Goal: Register for event/course

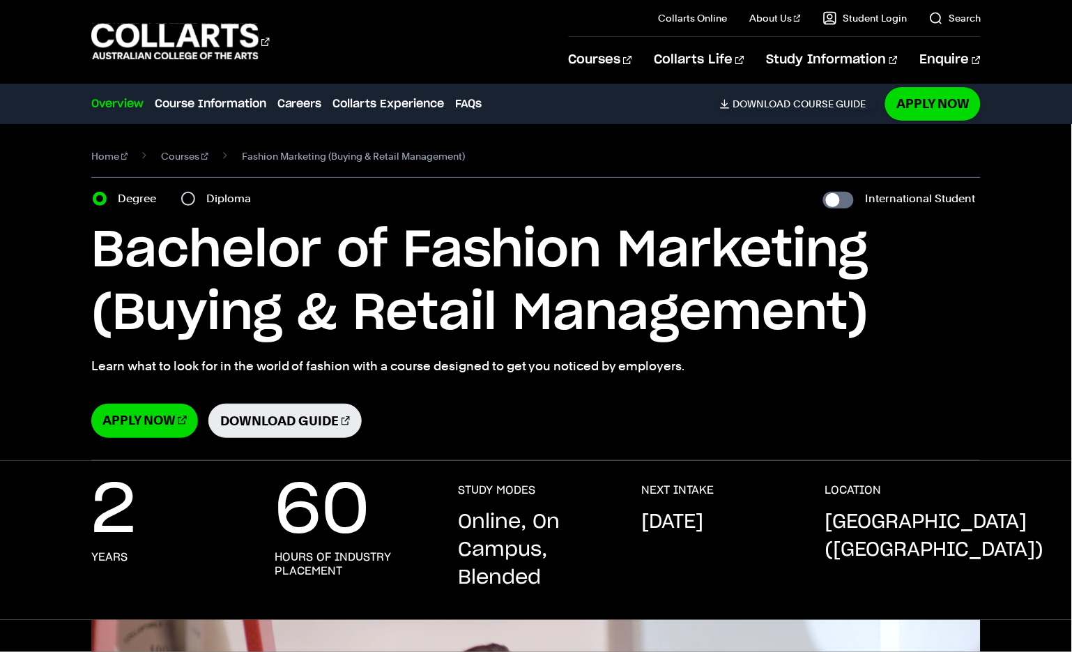
select select "2"
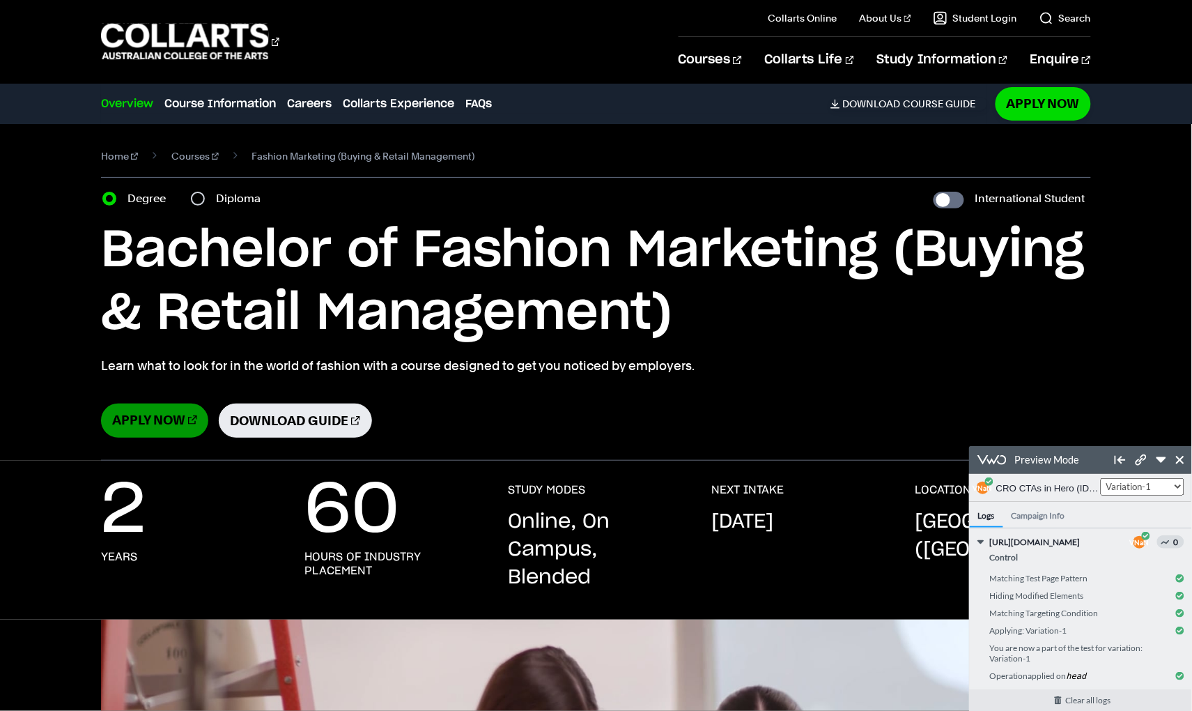
click at [169, 438] on link "Apply Now" at bounding box center [154, 420] width 107 height 34
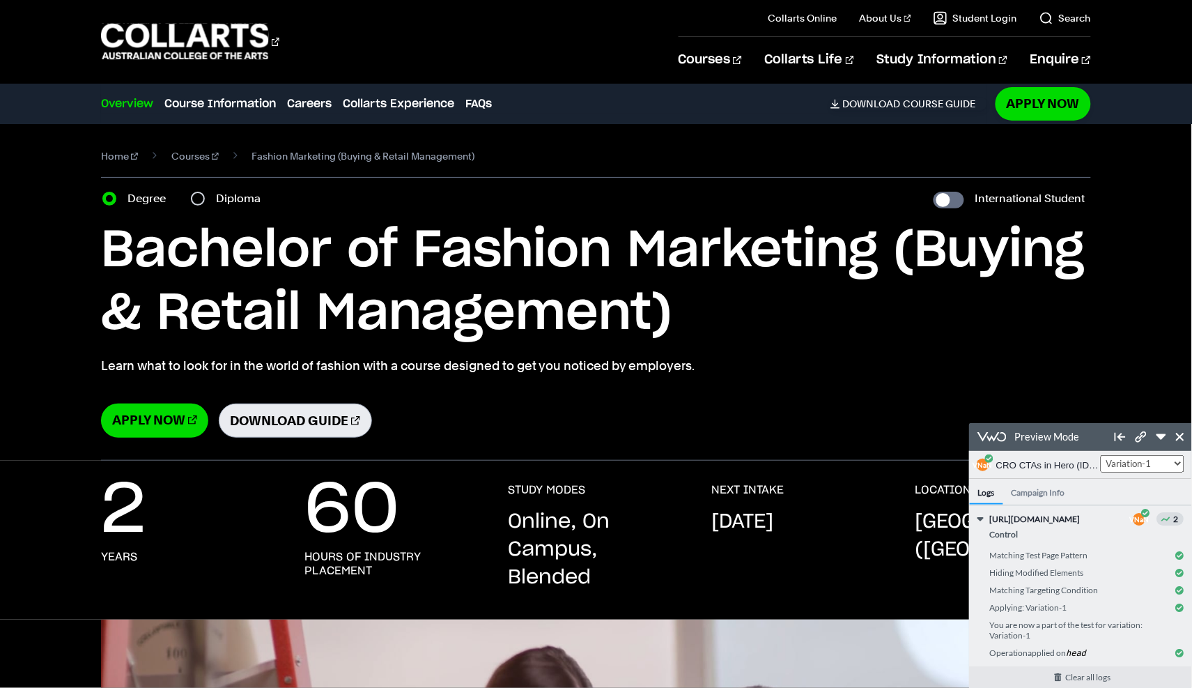
click at [281, 438] on link "Download Guide" at bounding box center [295, 420] width 153 height 34
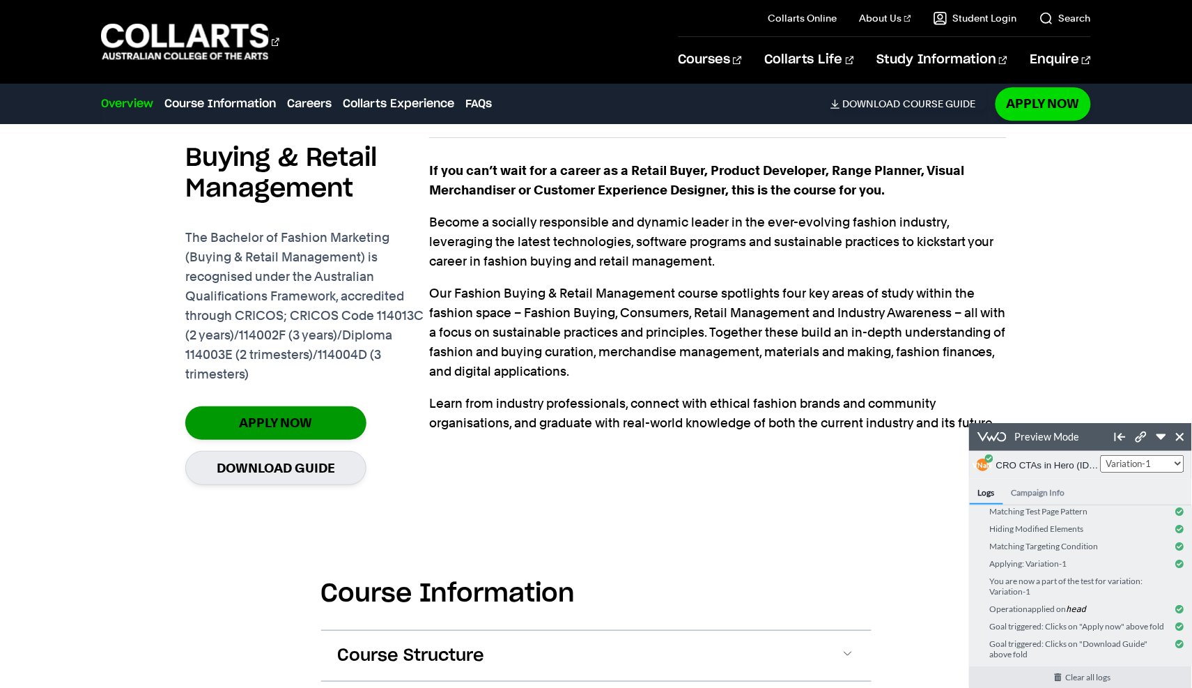
scroll to position [1097, 0]
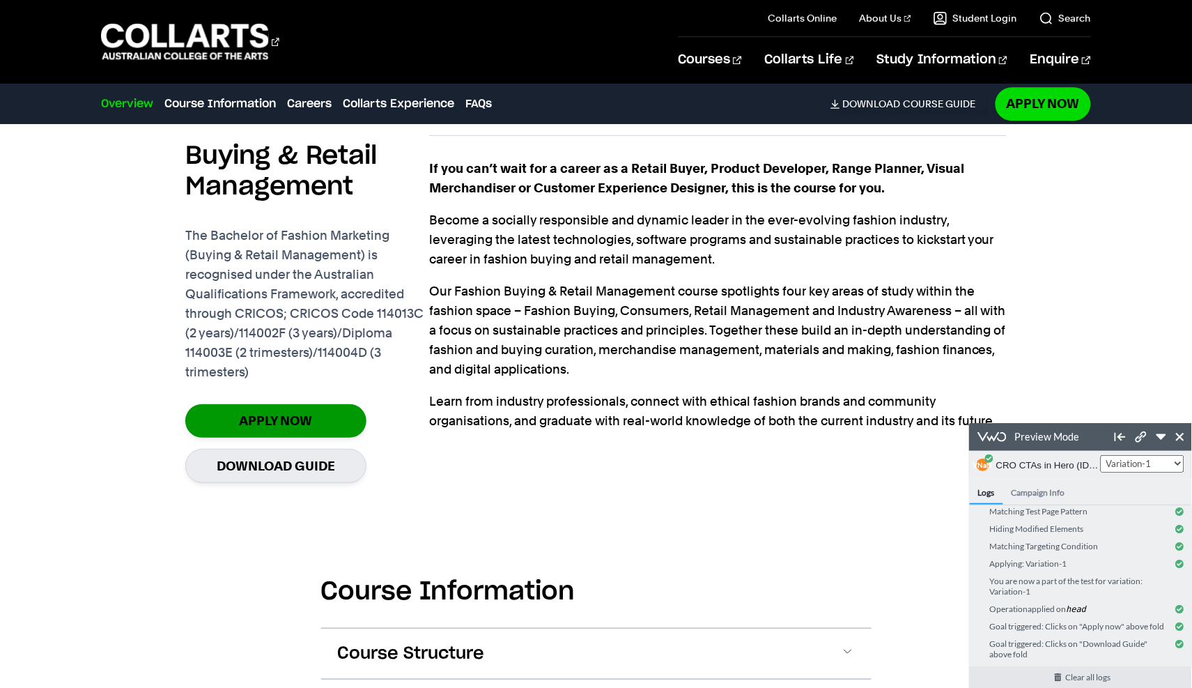
click at [304, 437] on link "Apply Now" at bounding box center [275, 420] width 181 height 33
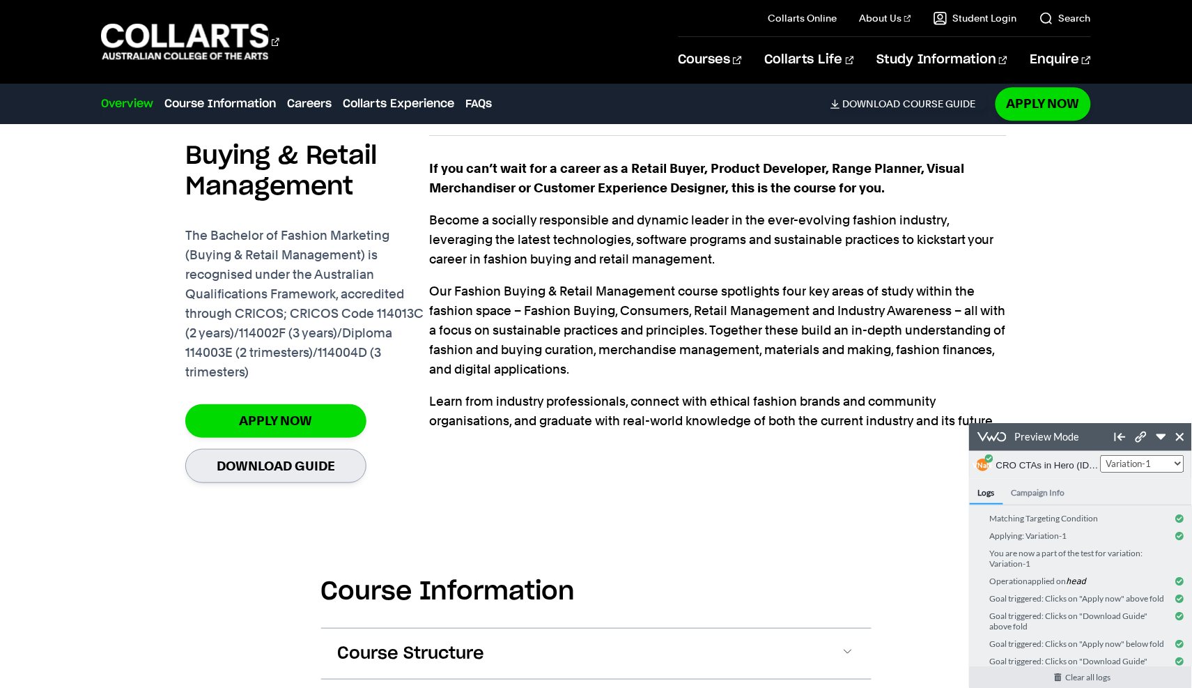
click at [305, 483] on link "Download Guide" at bounding box center [275, 466] width 181 height 34
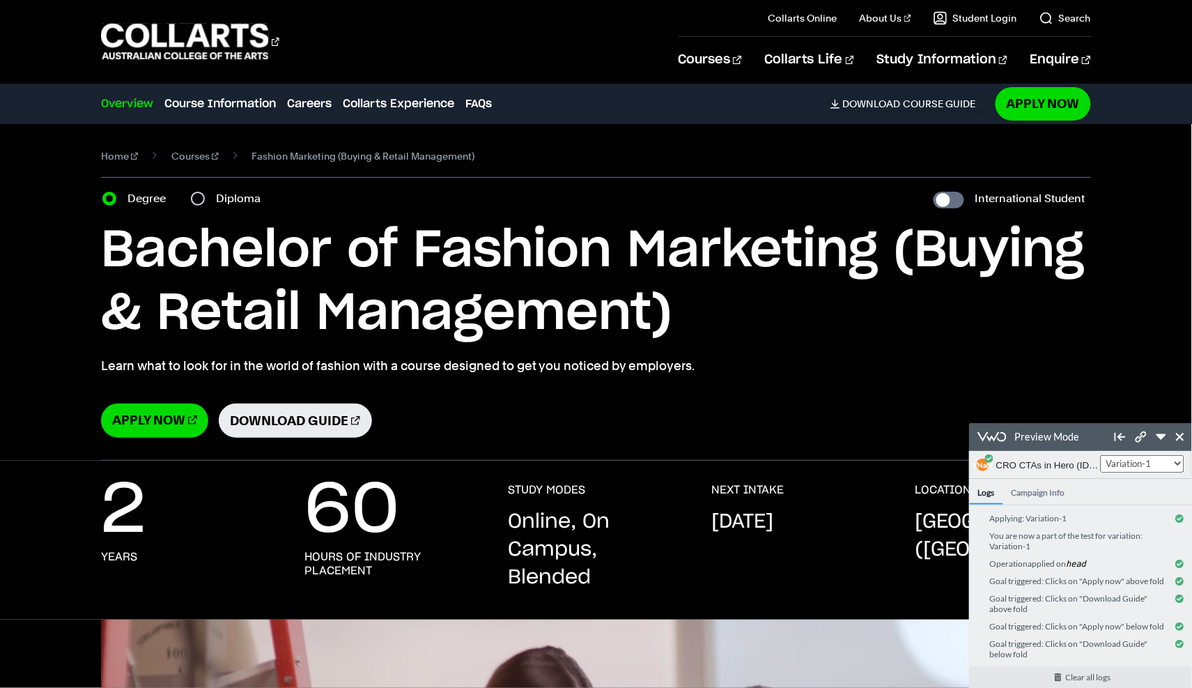
scroll to position [0, 0]
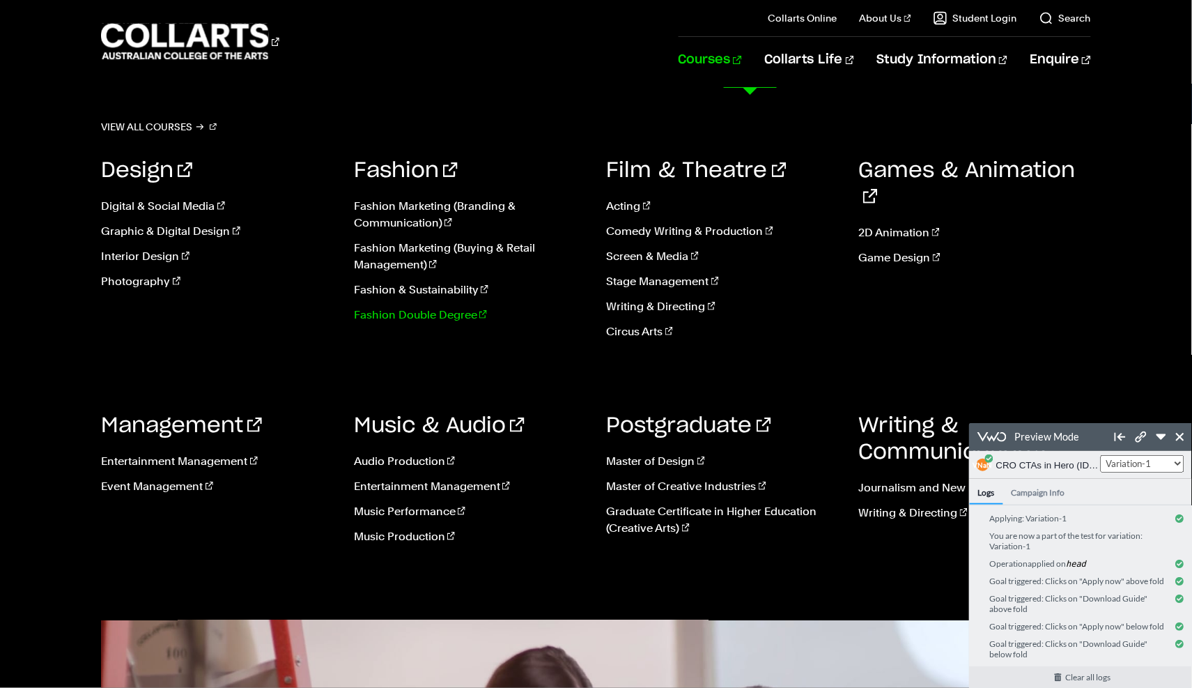
click at [383, 323] on link "Fashion Double Degree" at bounding box center [470, 315] width 232 height 17
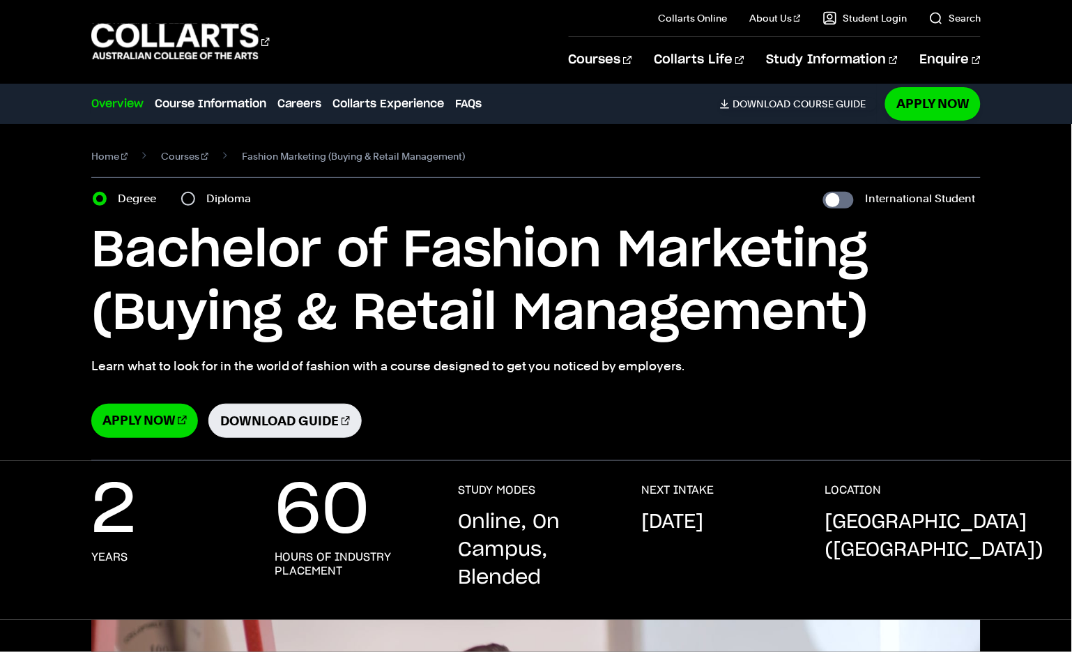
select select "2"
